Goal: Check status

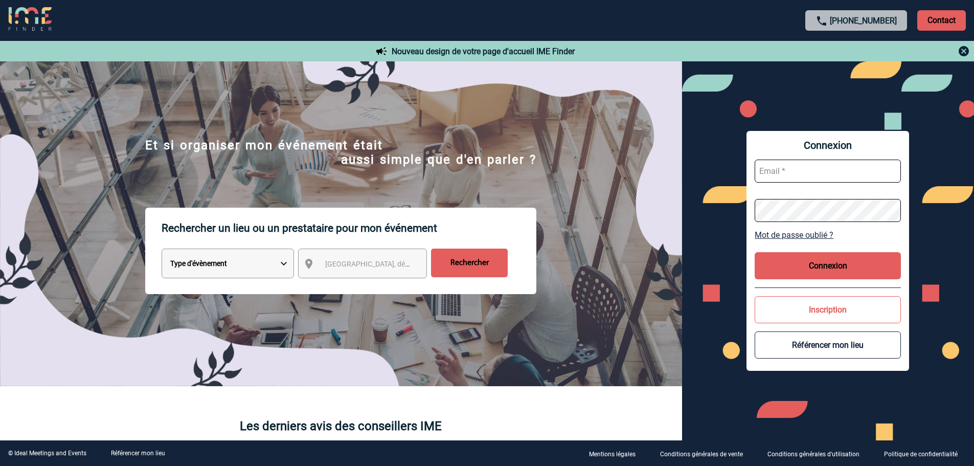
type input "gvacher@ime-groupe.com"
click at [876, 274] on button "Connexion" at bounding box center [828, 265] width 146 height 27
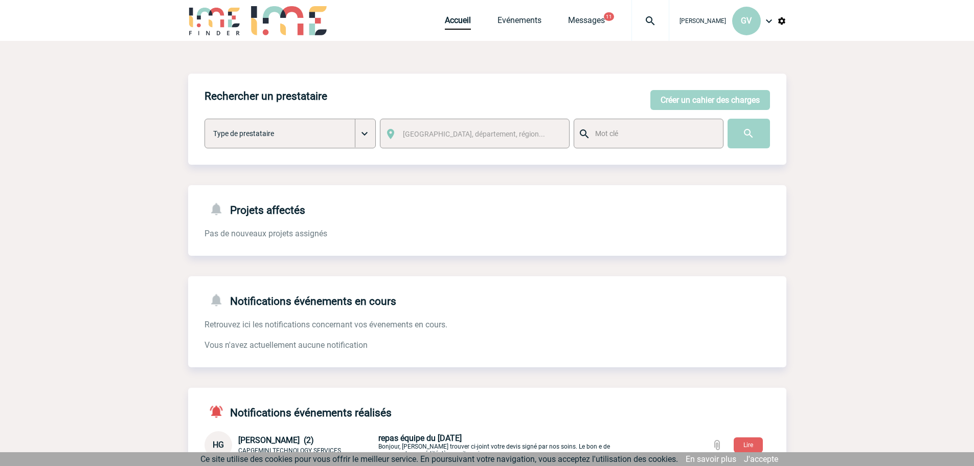
click at [641, 25] on img at bounding box center [650, 21] width 37 height 12
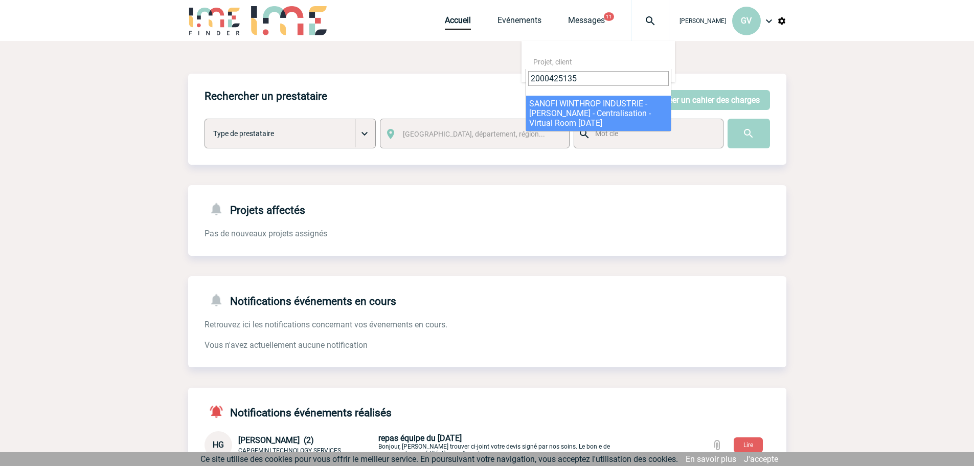
type input "2000425135"
select select "24636"
